Goal: Navigation & Orientation: Go to known website

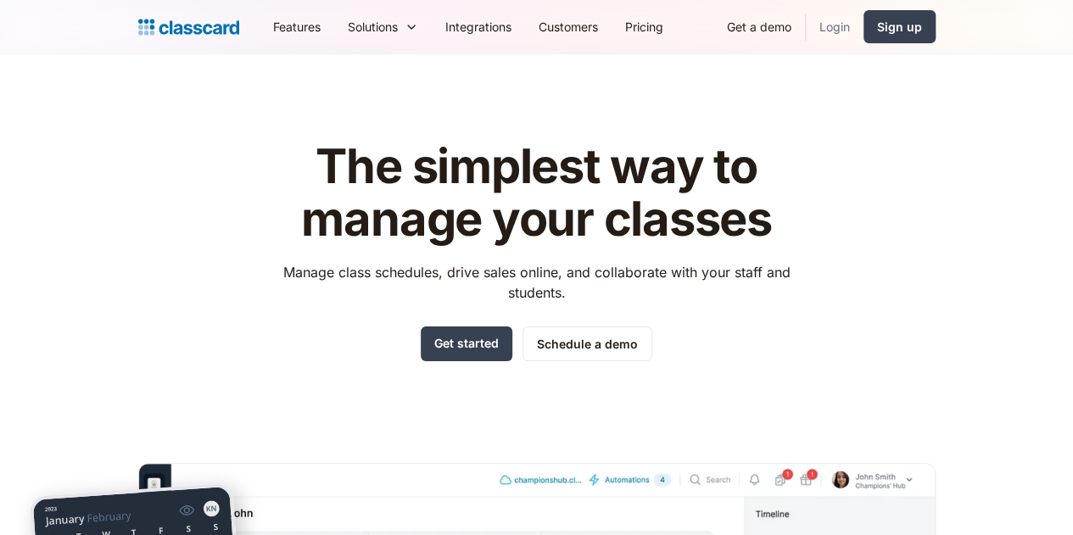
click at [863, 28] on link "Login" at bounding box center [835, 27] width 58 height 38
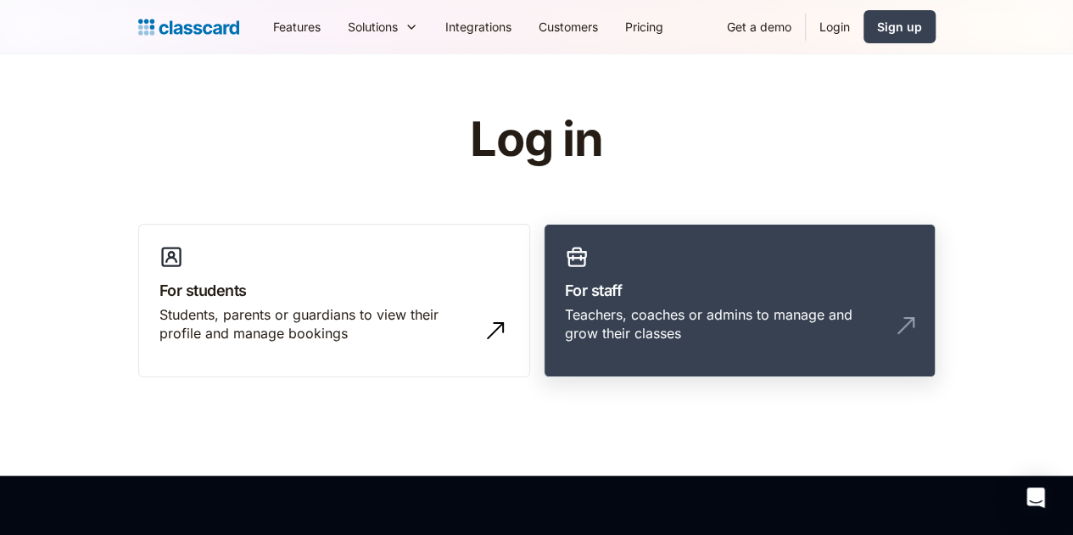
click at [716, 347] on link "For staff Teachers, coaches or admins to manage and grow their classes" at bounding box center [740, 301] width 392 height 154
